Goal: Information Seeking & Learning: Understand process/instructions

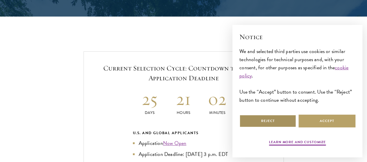
click at [283, 115] on button "Reject" at bounding box center [268, 121] width 57 height 13
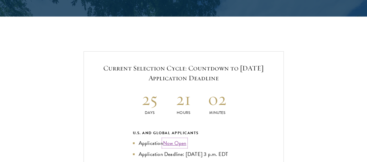
click at [186, 139] on link "Now Open" at bounding box center [175, 143] width 24 height 8
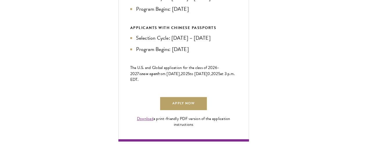
scroll to position [348, 0]
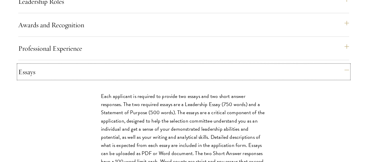
scroll to position [639, 0]
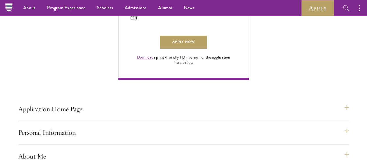
scroll to position [406, 0]
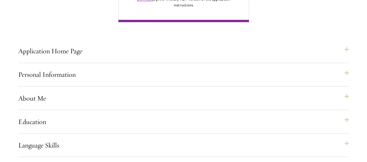
scroll to position [494, 0]
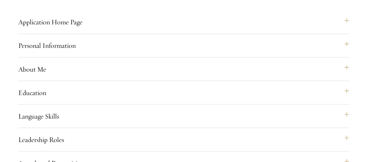
drag, startPoint x: 50, startPoint y: 79, endPoint x: 150, endPoint y: 106, distance: 103.4
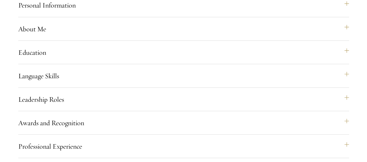
scroll to position [552, 0]
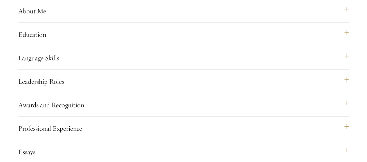
drag, startPoint x: 54, startPoint y: 90, endPoint x: 128, endPoint y: 125, distance: 81.3
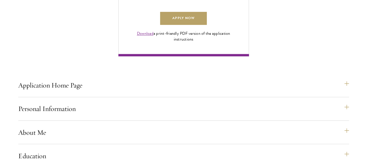
scroll to position [436, 0]
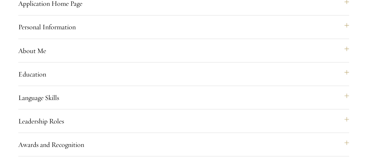
scroll to position [523, 0]
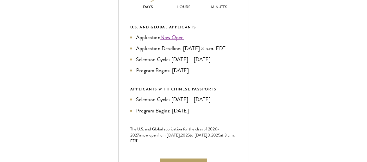
scroll to position [290, 0]
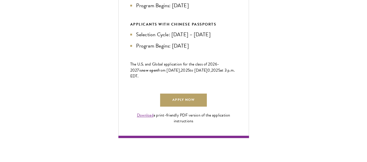
scroll to position [377, 0]
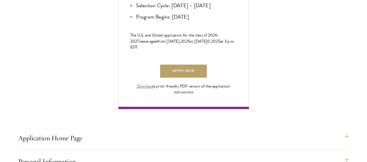
drag, startPoint x: 98, startPoint y: 29, endPoint x: 92, endPoint y: 14, distance: 16.0
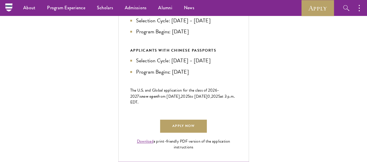
scroll to position [319, 0]
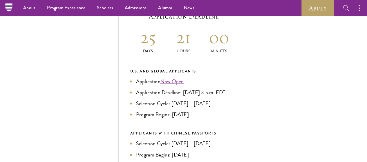
scroll to position [232, 0]
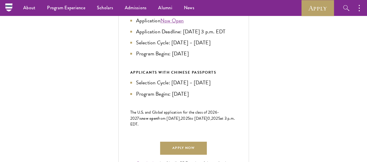
scroll to position [261, 0]
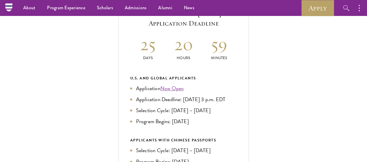
scroll to position [203, 0]
